Goal: Find specific page/section: Find specific page/section

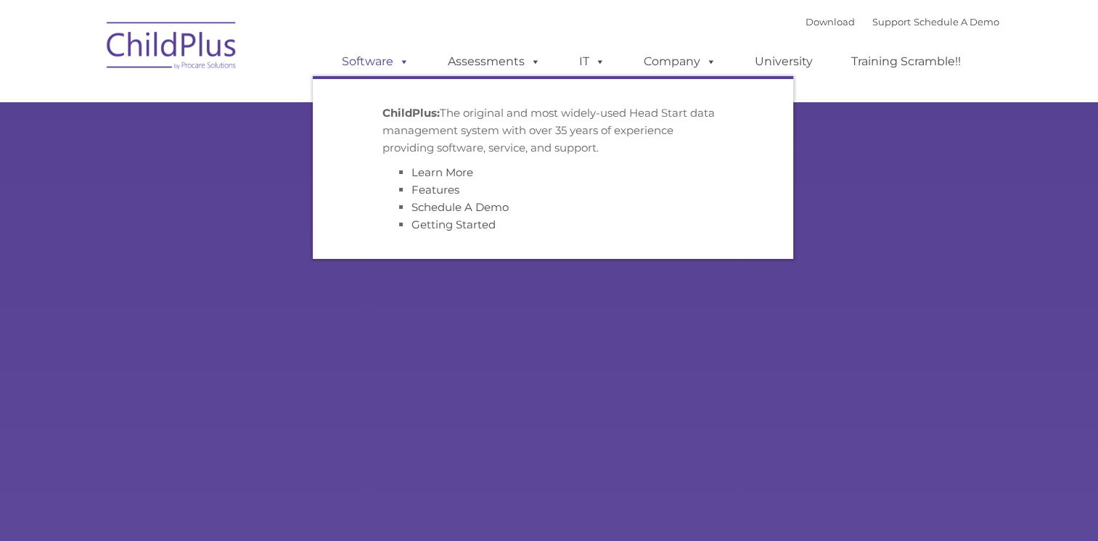
type input ""
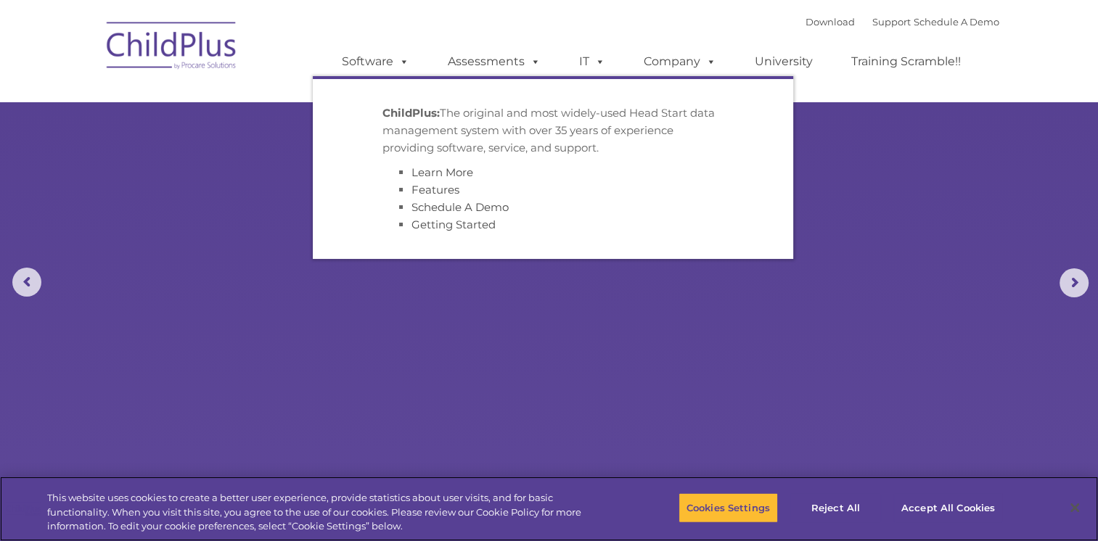
select select "MEDIUM"
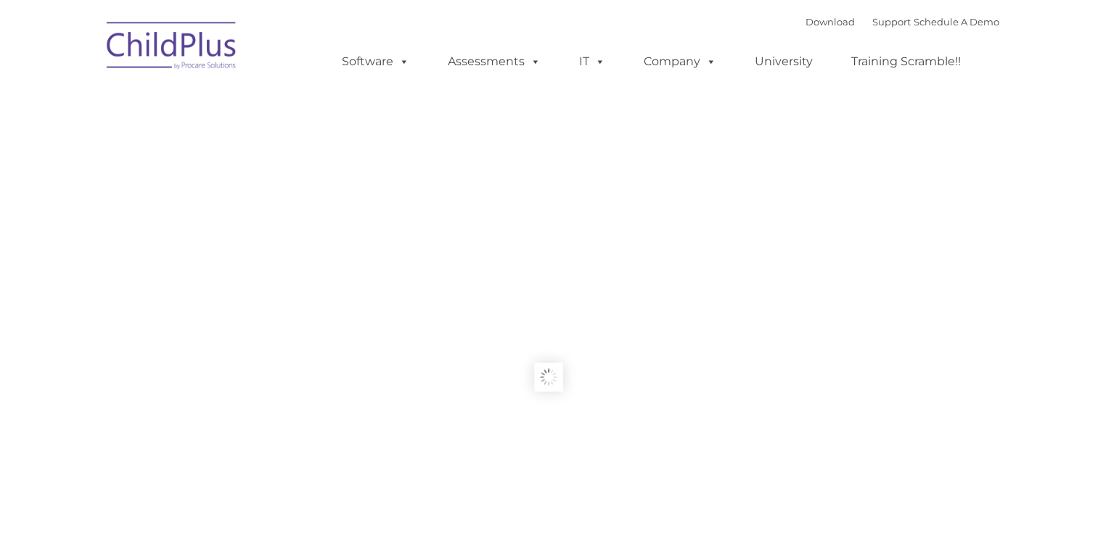
type input ""
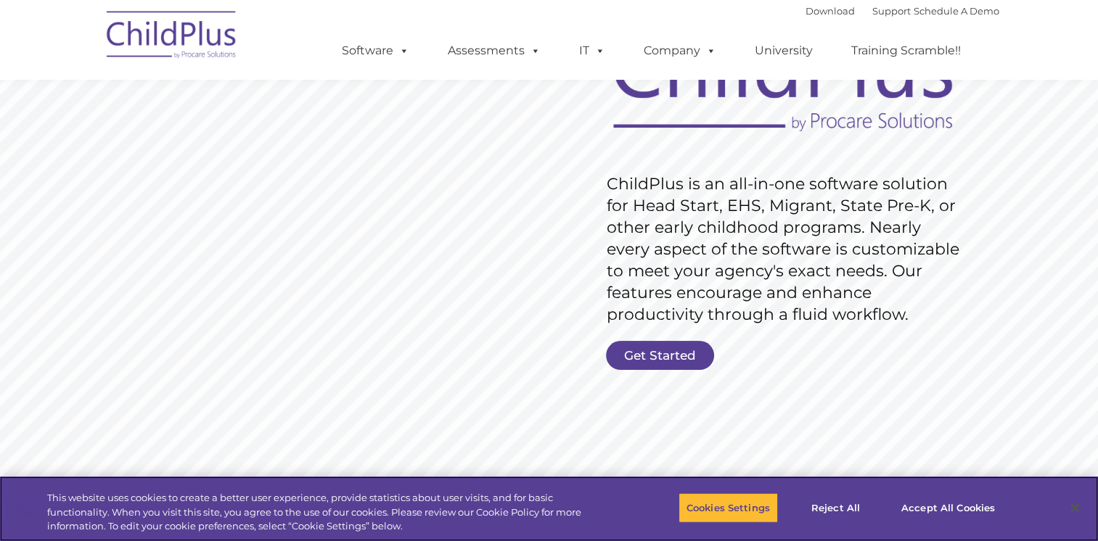
scroll to position [148, 0]
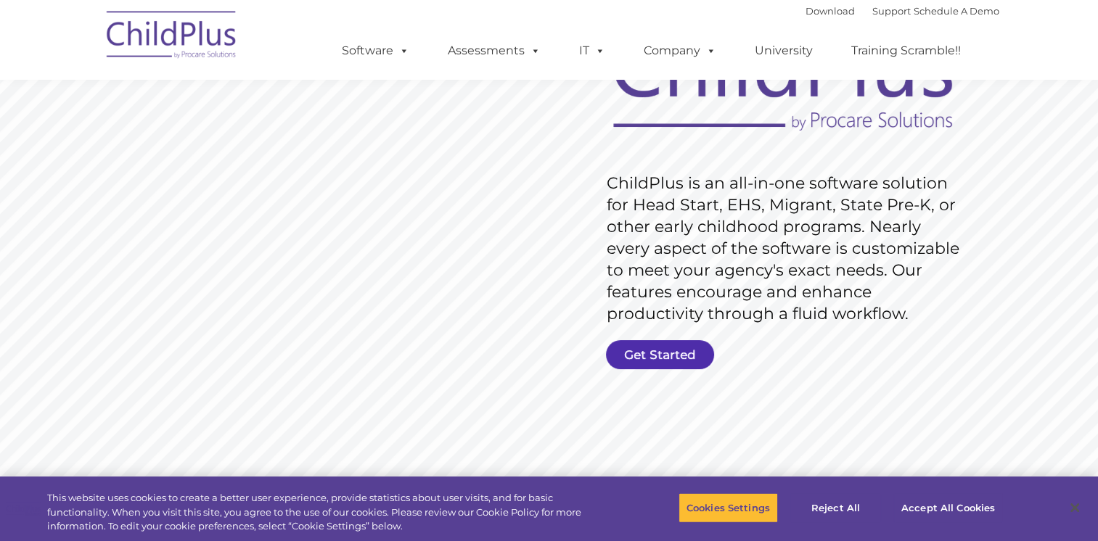
click at [661, 356] on link "Get Started" at bounding box center [660, 354] width 108 height 29
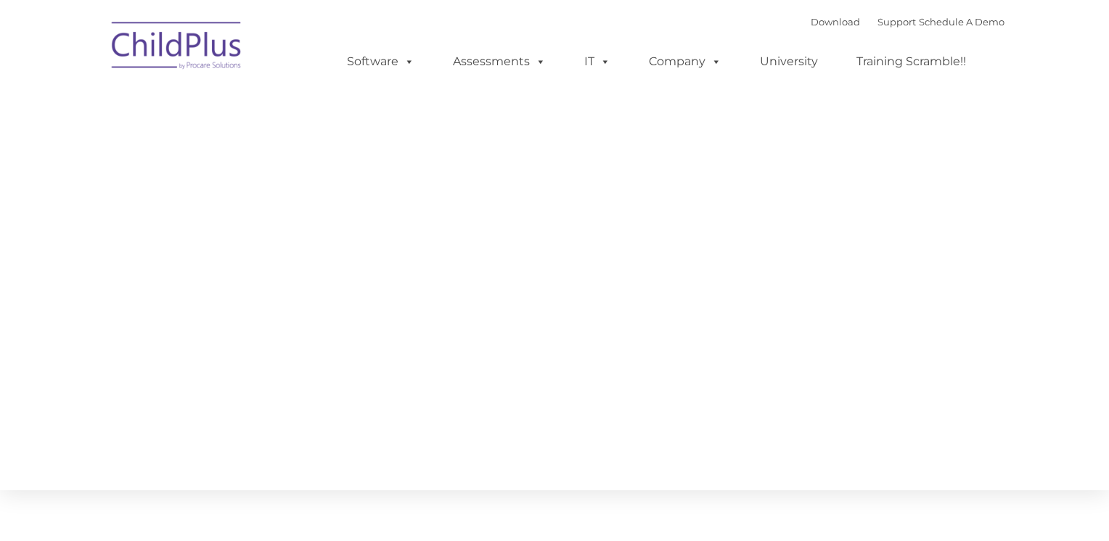
type input ""
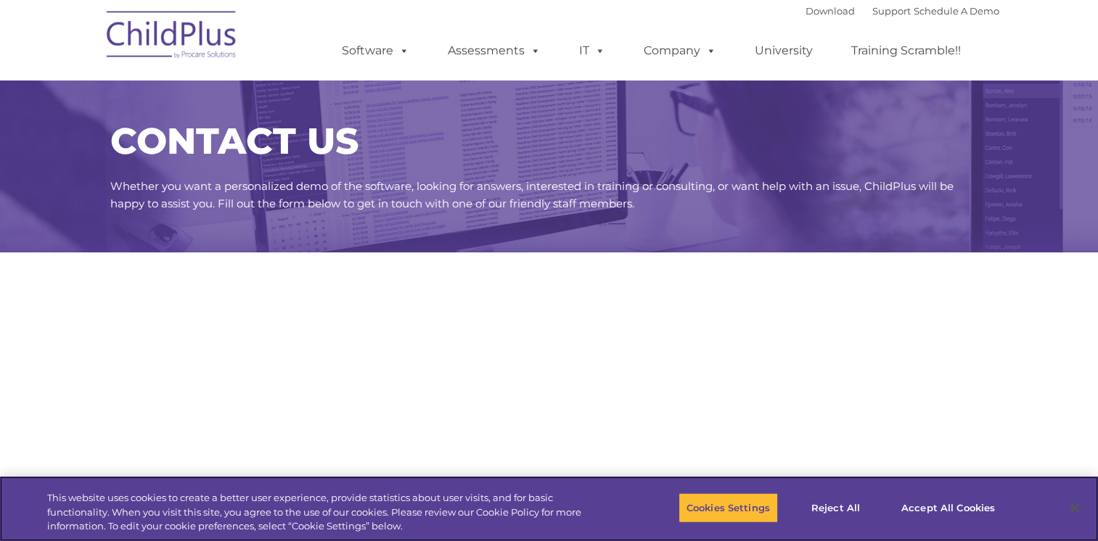
select select "MEDIUM"
